Goal: Information Seeking & Learning: Learn about a topic

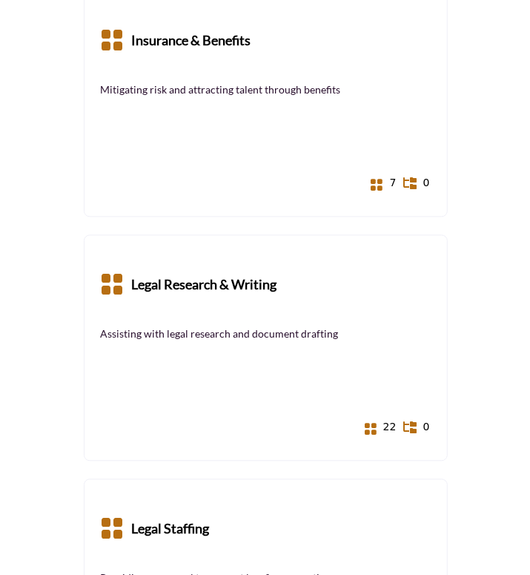
scroll to position [1421, 0]
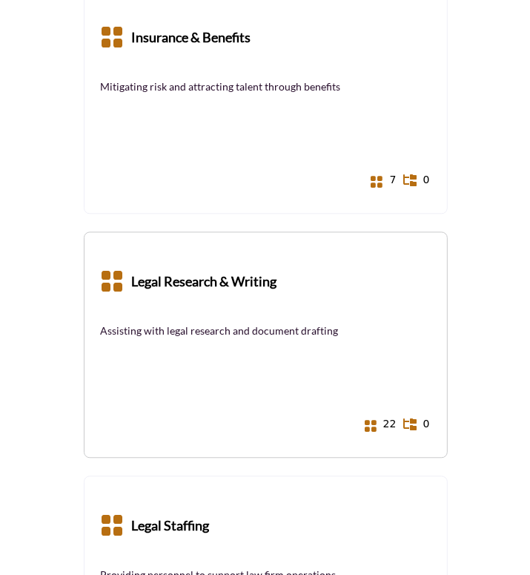
click at [251, 291] on b "Legal Research & Writing" at bounding box center [204, 282] width 145 height 67
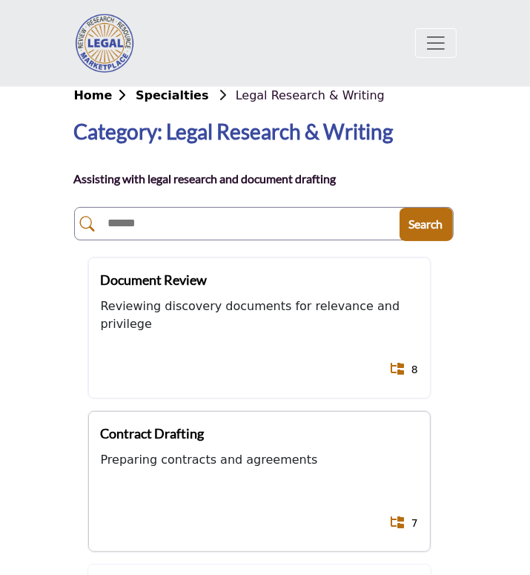
click at [249, 444] on div "Contract Drafting Preparing contracts and agreements Show All 7 Sub-Categories" at bounding box center [259, 481] width 343 height 141
click at [144, 433] on b "Contract Drafting" at bounding box center [153, 433] width 104 height 16
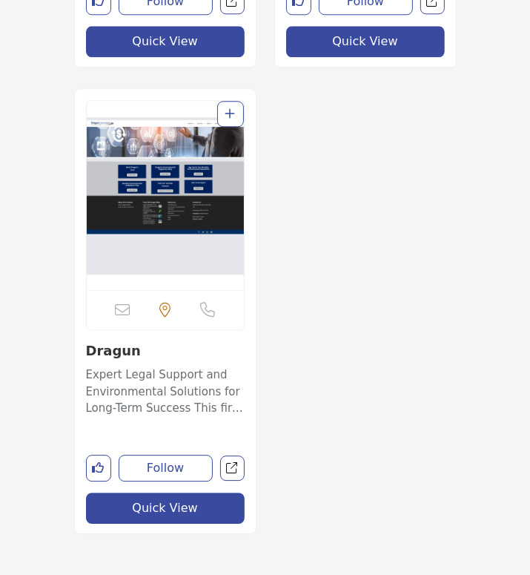
scroll to position [1829, 0]
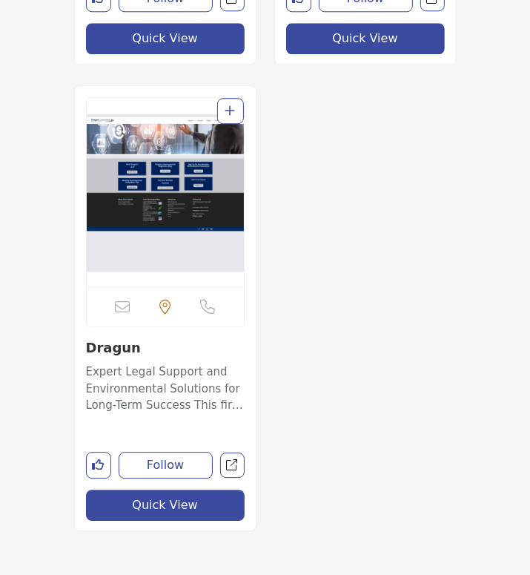
click at [115, 352] on link "Dragun" at bounding box center [113, 348] width 55 height 16
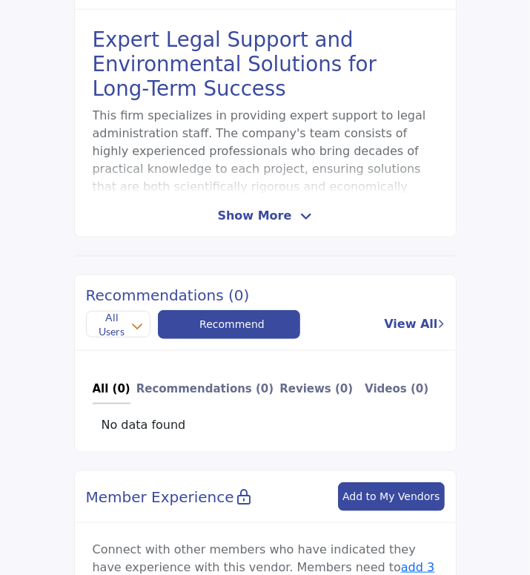
scroll to position [507, 0]
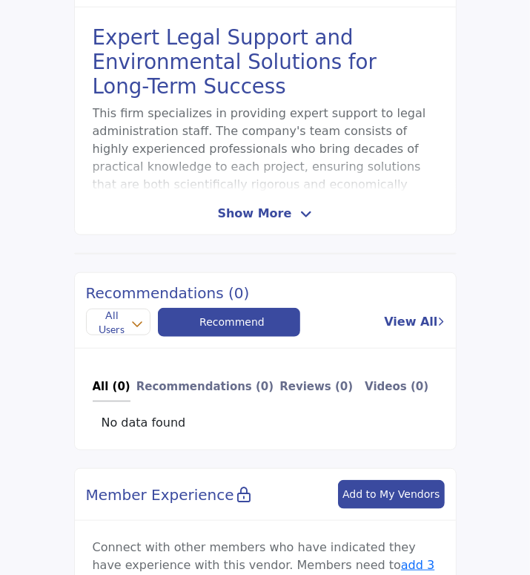
click at [301, 214] on icon at bounding box center [306, 214] width 12 height 13
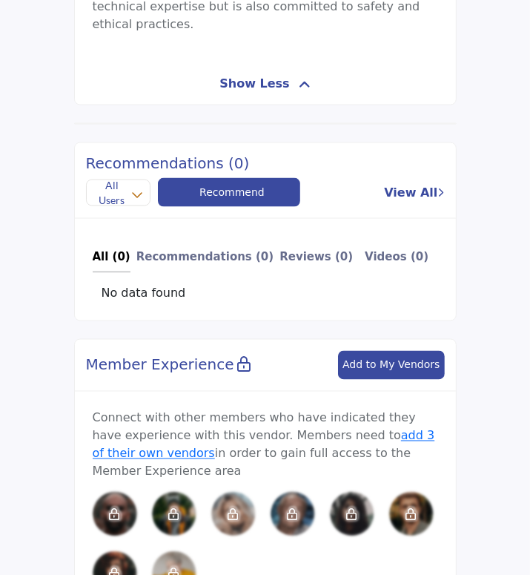
scroll to position [338, 0]
